Goal: Task Accomplishment & Management: Manage account settings

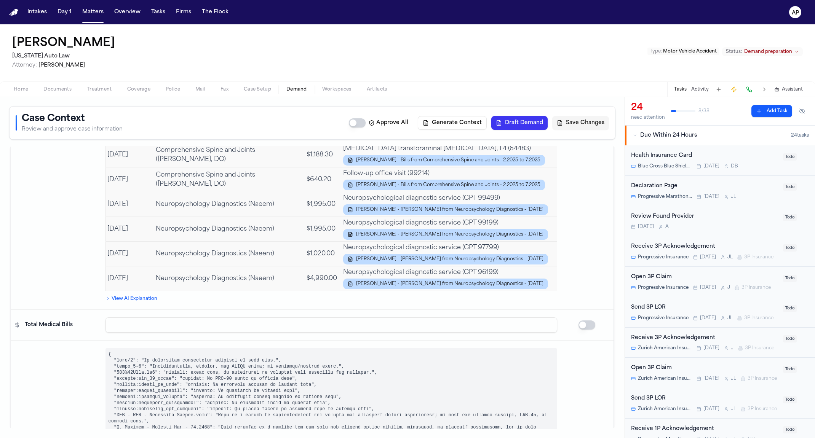
scroll to position [4291, 0]
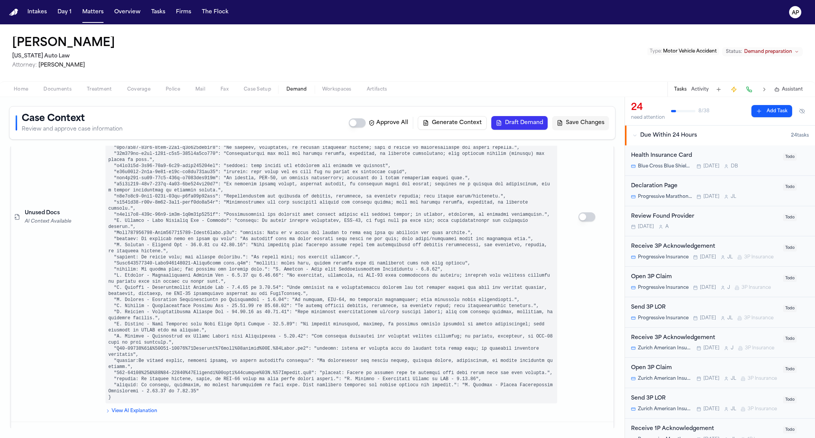
click at [784, 87] on span "Assistant" at bounding box center [792, 89] width 21 height 6
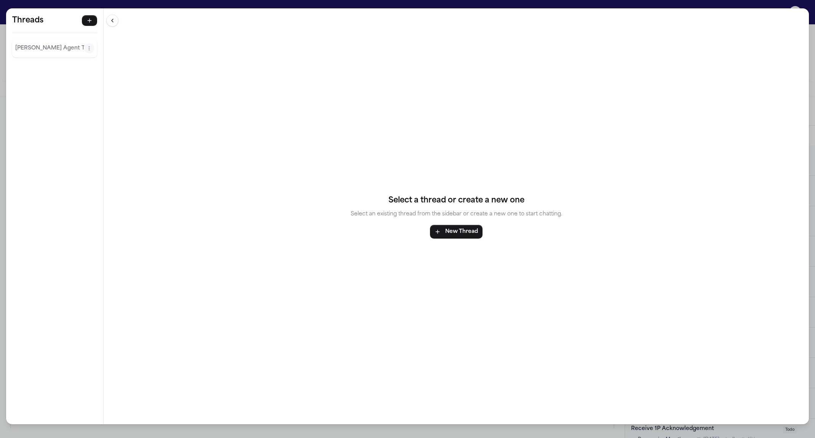
click at [62, 50] on p "Finch Agent Thread" at bounding box center [49, 48] width 69 height 9
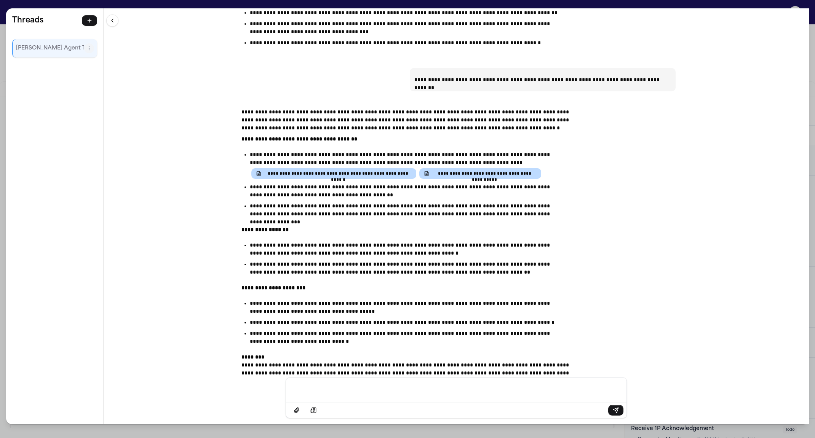
scroll to position [27823, 0]
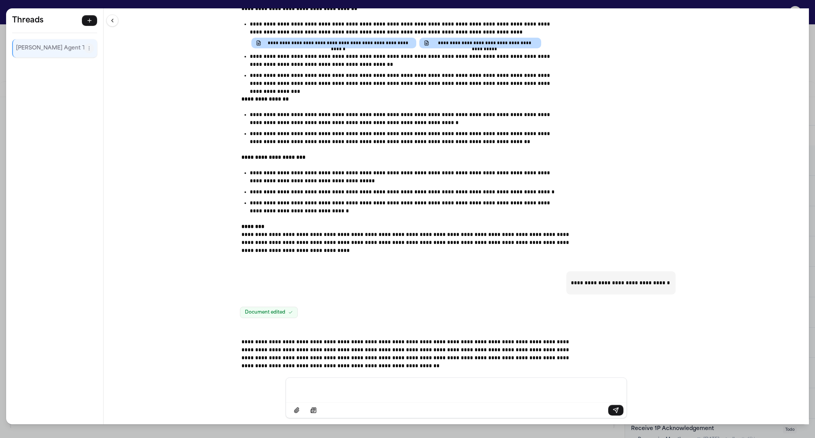
click at [727, 3] on div "**********" at bounding box center [407, 219] width 815 height 438
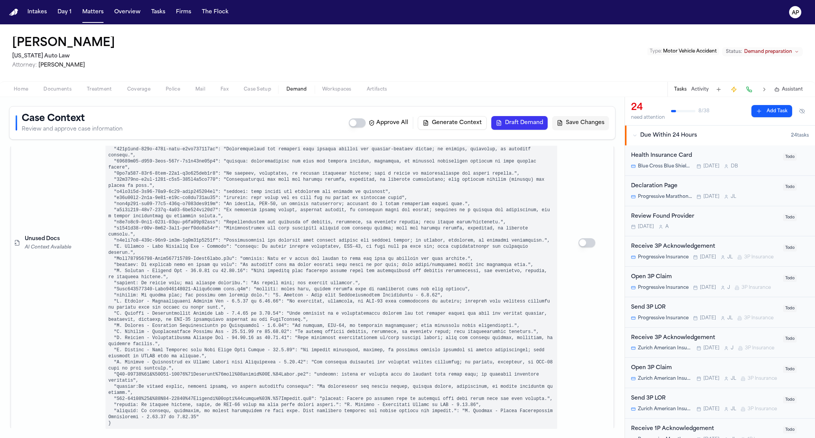
scroll to position [4260, 0]
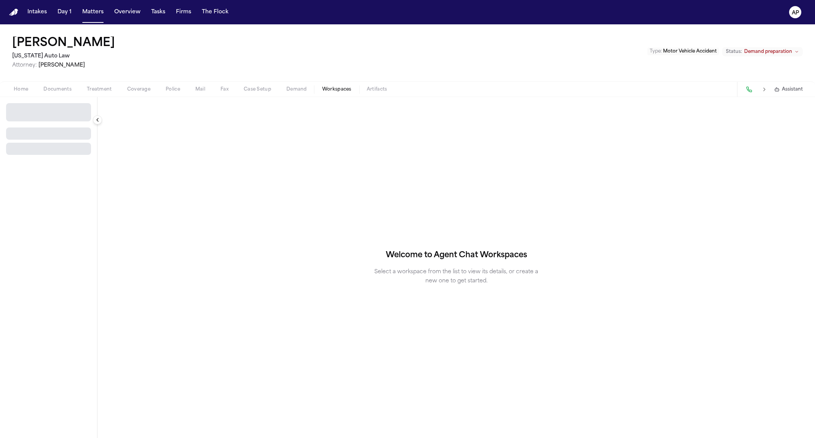
click at [339, 88] on span "Workspaces" at bounding box center [336, 89] width 29 height 6
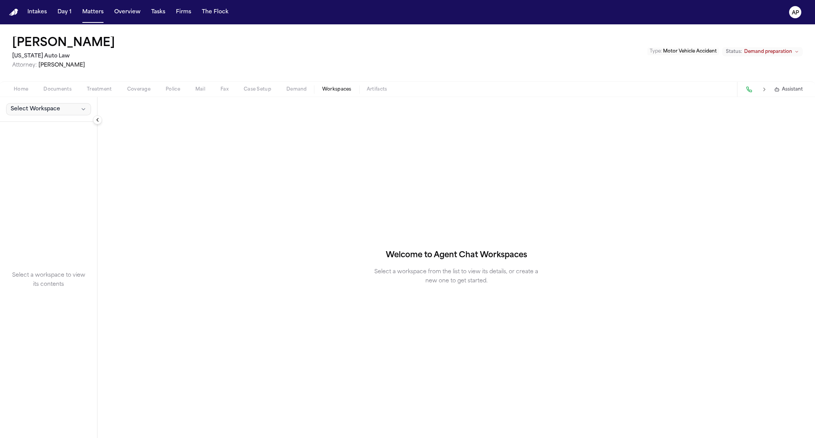
click at [57, 107] on span "Select Workspace" at bounding box center [36, 109] width 50 height 8
click at [51, 124] on span "Finch Agent Demand" at bounding box center [53, 126] width 89 height 8
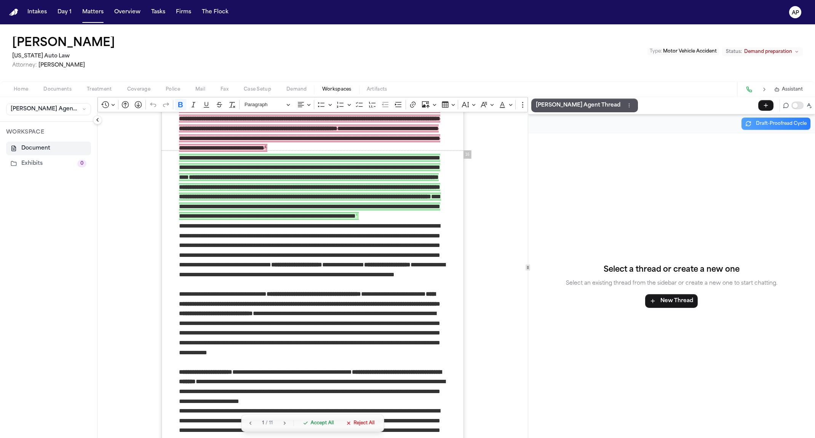
scroll to position [5132, 0]
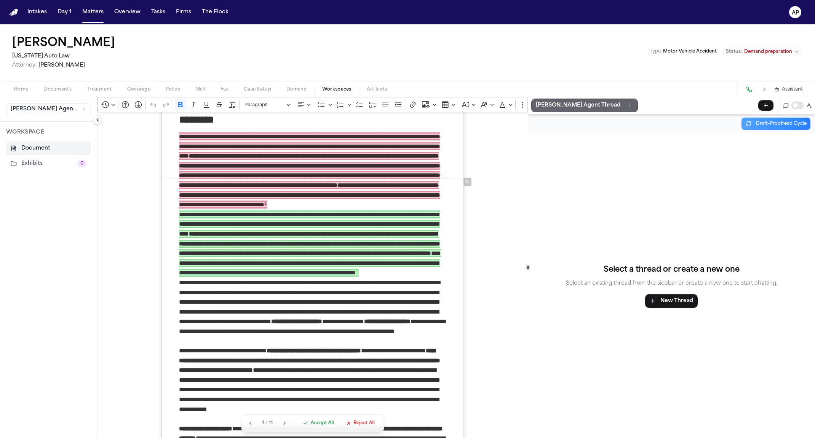
click at [563, 101] on p "Finch Agent Thread" at bounding box center [578, 105] width 85 height 9
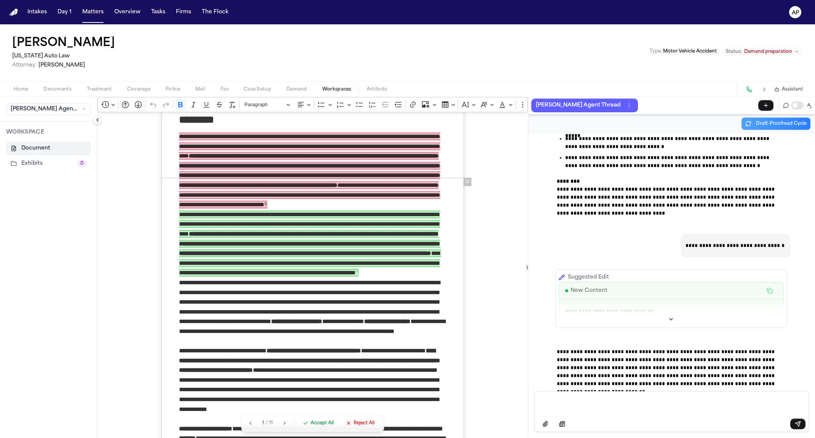
scroll to position [34197, 0]
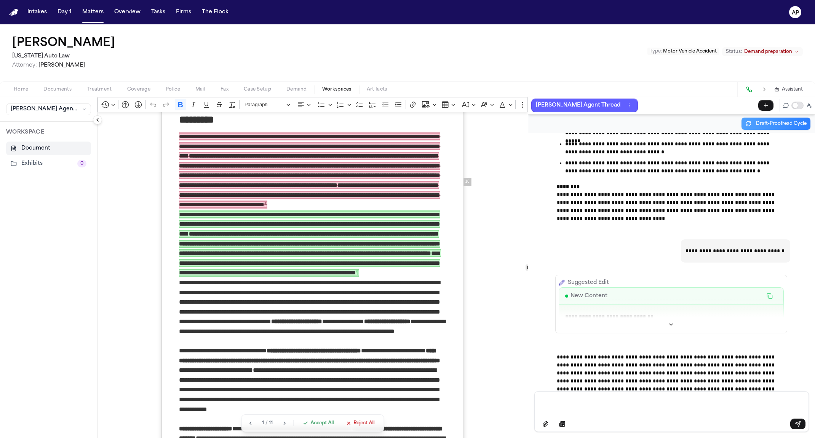
click at [291, 86] on span "Demand" at bounding box center [296, 89] width 21 height 6
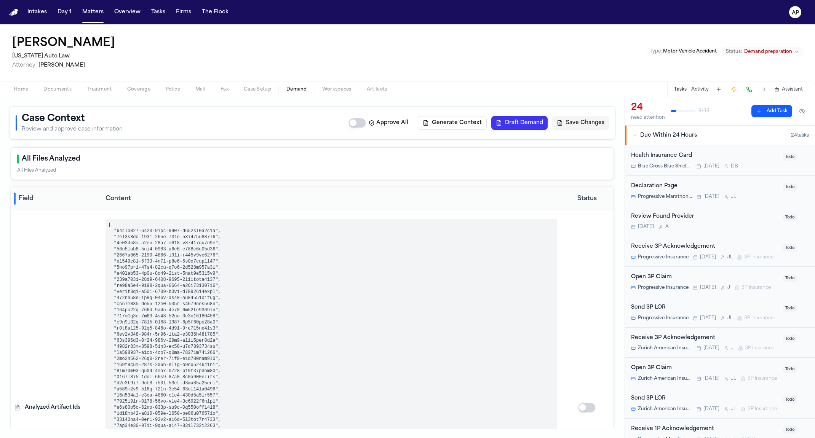
click at [75, 38] on h1 "Veronica Gullett" at bounding box center [63, 44] width 103 height 14
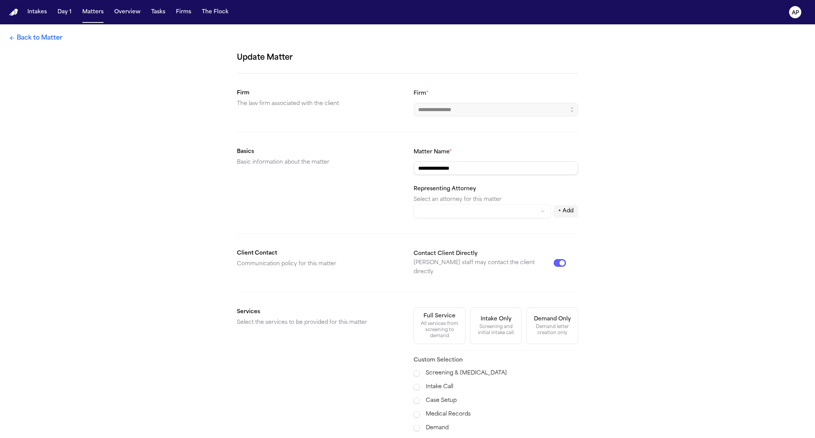
click at [75, 38] on div "**********" at bounding box center [407, 272] width 815 height 497
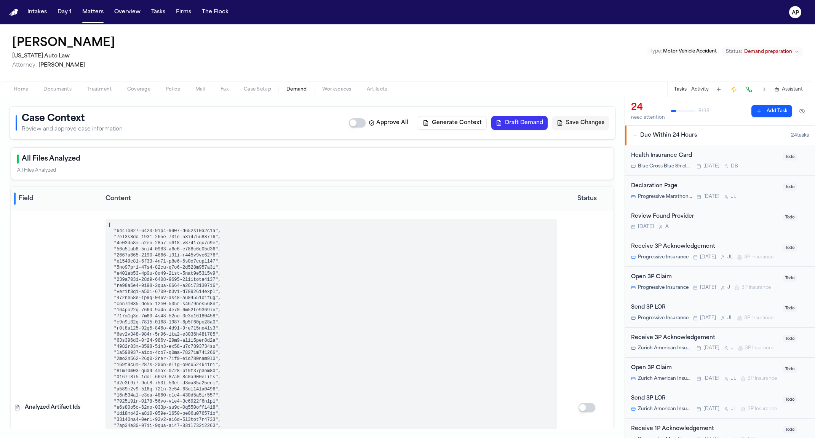
drag, startPoint x: 118, startPoint y: 48, endPoint x: -8, endPoint y: 47, distance: 125.3
click at [0, 47] on html "Intakes Day 1 Matters Overview Tasks Firms The Flock AP Veronica Gullett Michig…" at bounding box center [407, 219] width 815 height 438
click at [178, 50] on div "Veronica Gullett Michigan Auto Law Attorney: Derek Brackon Type : Motor Vehicle…" at bounding box center [407, 52] width 815 height 57
drag, startPoint x: 109, startPoint y: 42, endPoint x: 10, endPoint y: 43, distance: 98.3
click at [10, 43] on div "Veronica Gullett Michigan Auto Law Attorney: Derek Brackon Type : Motor Vehicle…" at bounding box center [407, 52] width 815 height 57
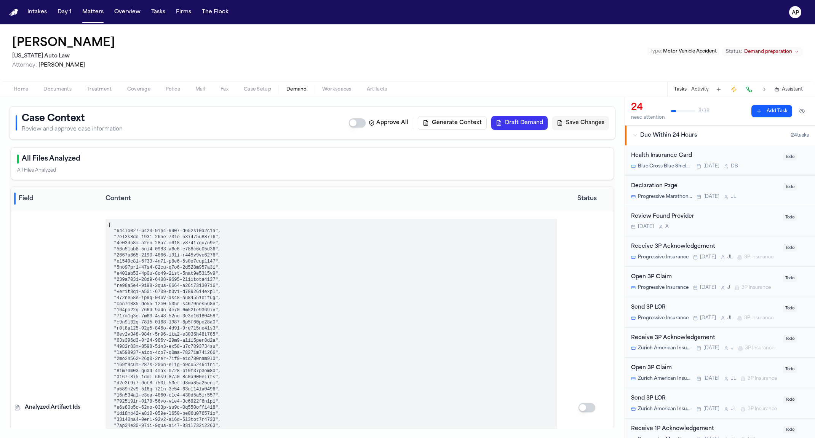
copy h1 "Veronica Gullett"
